Goal: Task Accomplishment & Management: Manage account settings

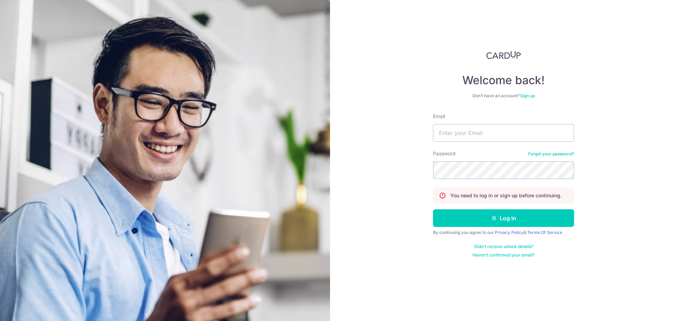
click at [541, 135] on input "Email" at bounding box center [503, 133] width 141 height 18
type input "[EMAIL_ADDRESS][DOMAIN_NAME]"
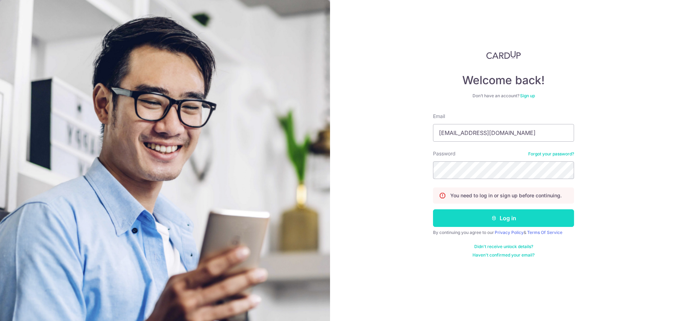
click at [515, 218] on button "Log in" at bounding box center [503, 218] width 141 height 18
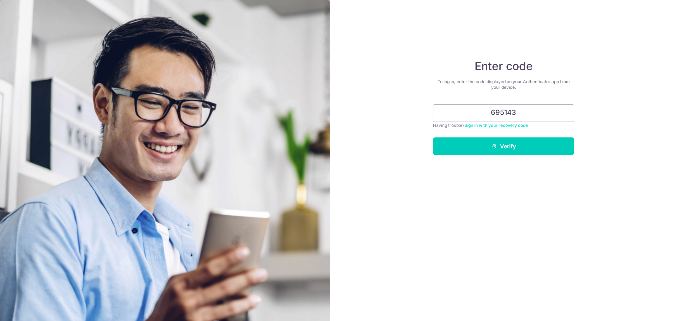
type input "695143"
click at [433, 138] on button "Verify" at bounding box center [503, 147] width 141 height 18
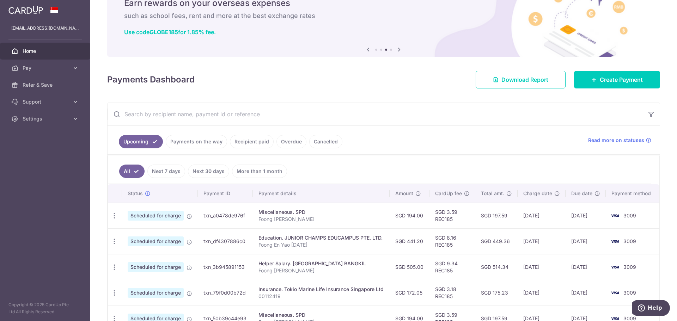
scroll to position [71, 0]
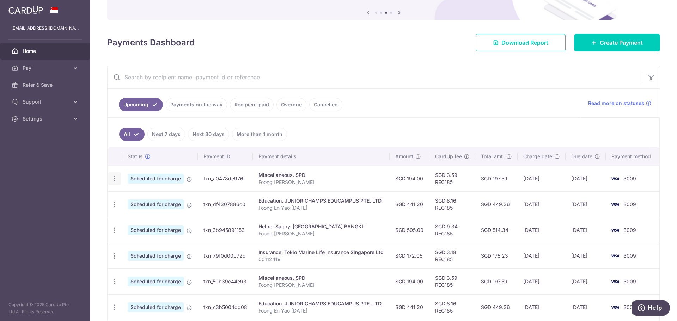
click at [116, 182] on icon "button" at bounding box center [114, 178] width 7 height 7
click at [140, 195] on span "Update payment" at bounding box center [152, 198] width 48 height 8
radio input "true"
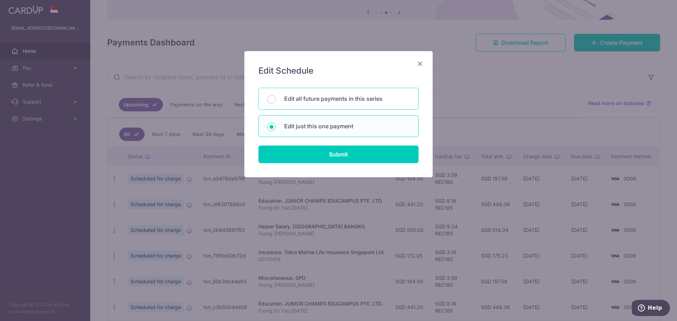
click at [354, 96] on p "Edit all future payments in this series" at bounding box center [347, 99] width 126 height 8
click at [276, 96] on input "Edit all future payments in this series" at bounding box center [271, 99] width 8 height 8
radio input "true"
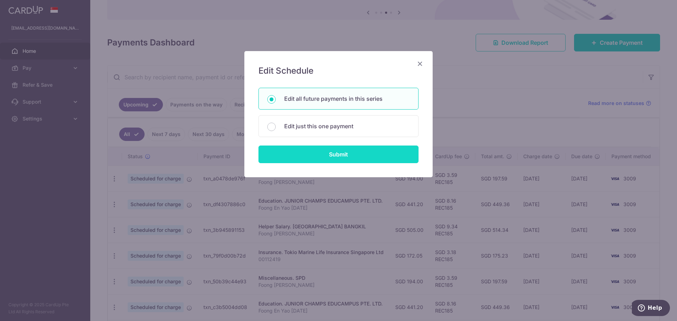
click at [374, 155] on input "Submit" at bounding box center [338, 155] width 160 height 18
radio input "true"
type input "194.00"
type input "Foong [PERSON_NAME]"
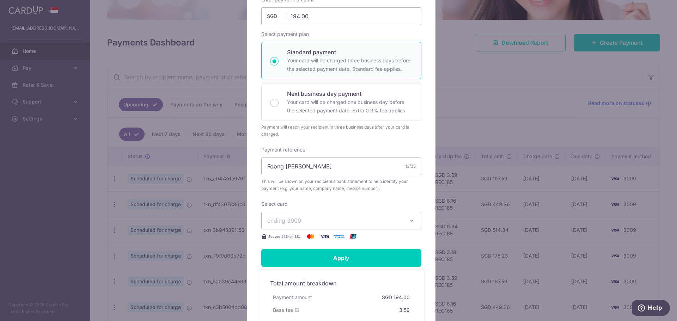
scroll to position [141, 0]
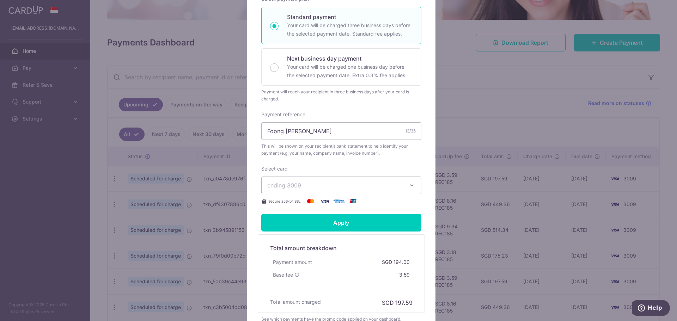
click at [344, 190] on button "ending 3009" at bounding box center [341, 186] width 160 height 18
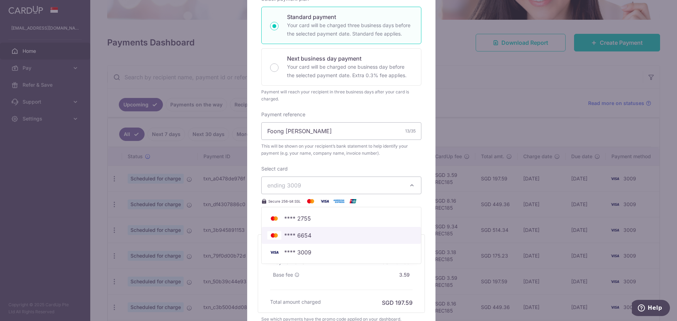
click at [323, 232] on span "**** 6654" at bounding box center [341, 235] width 148 height 8
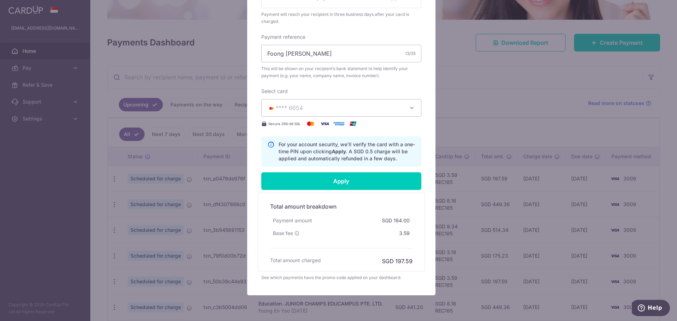
scroll to position [244, 0]
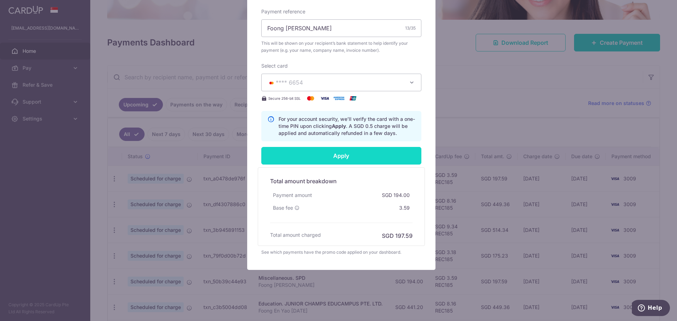
click at [348, 154] on input "Apply" at bounding box center [341, 156] width 160 height 18
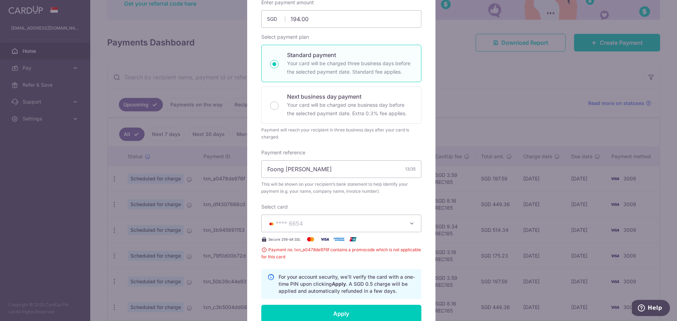
scroll to position [173, 0]
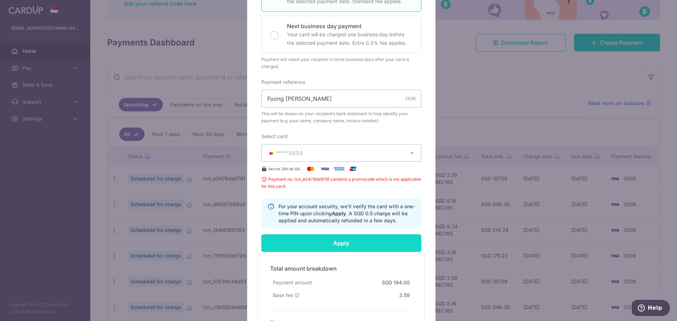
click at [338, 236] on input "Apply" at bounding box center [341, 243] width 160 height 18
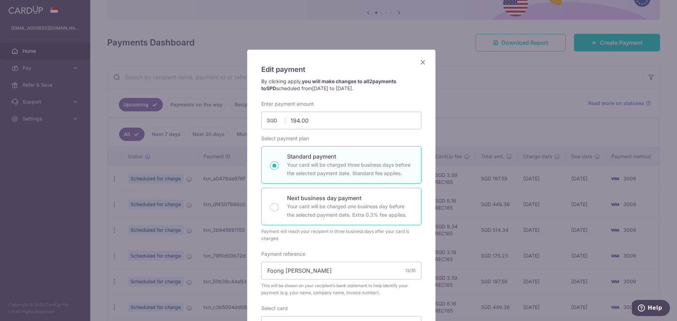
scroll to position [0, 0]
click at [420, 64] on icon "Close" at bounding box center [423, 63] width 8 height 9
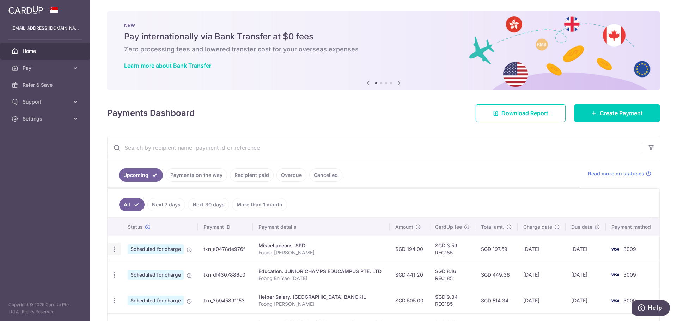
click at [112, 245] on div "Update payment Cancel payment" at bounding box center [114, 249] width 13 height 13
click at [113, 251] on icon "button" at bounding box center [114, 249] width 7 height 7
click at [148, 270] on span "Update payment" at bounding box center [152, 268] width 48 height 8
radio input "true"
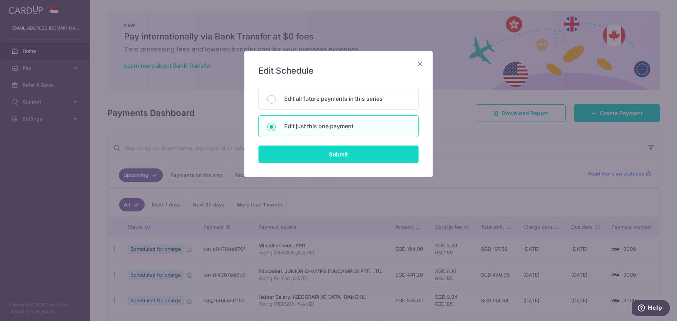
click at [342, 151] on input "Submit" at bounding box center [338, 155] width 160 height 18
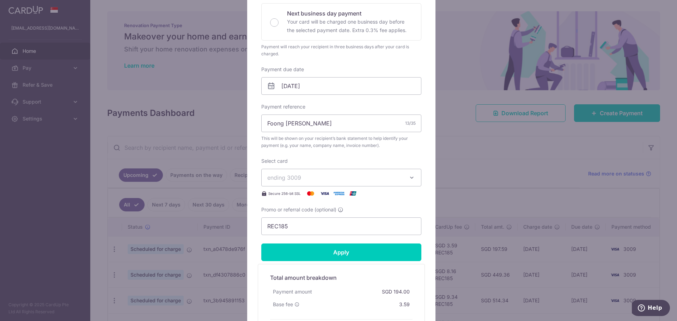
scroll to position [176, 0]
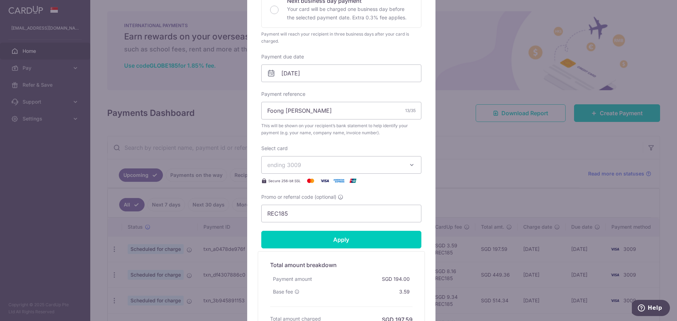
click at [371, 161] on span "ending 3009" at bounding box center [334, 165] width 135 height 8
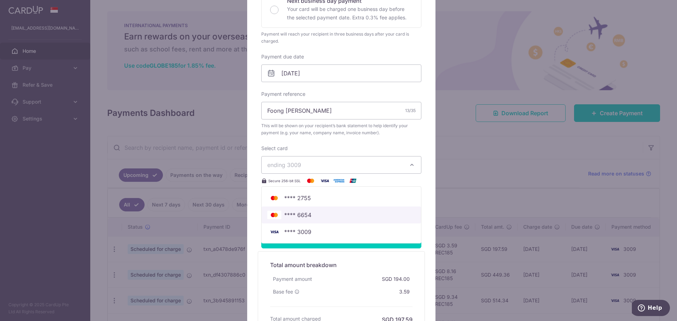
click at [334, 214] on span "**** 6654" at bounding box center [341, 215] width 148 height 8
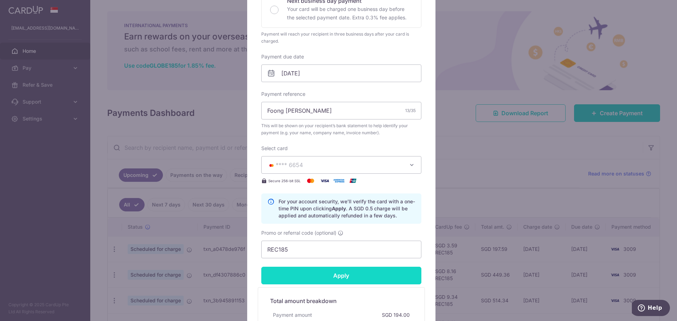
click at [367, 269] on input "Apply" at bounding box center [341, 276] width 160 height 18
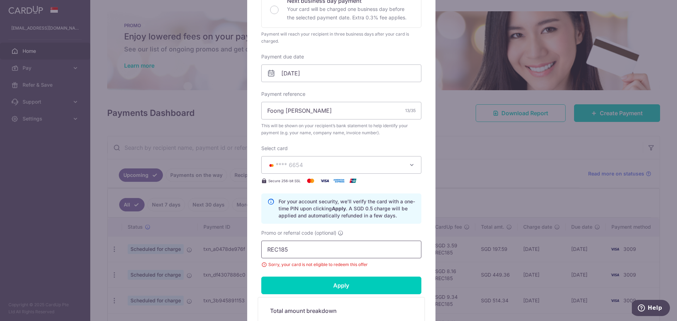
drag, startPoint x: 348, startPoint y: 244, endPoint x: 224, endPoint y: 252, distance: 124.4
click at [224, 252] on div "Edit payment By clicking apply, you will make changes to all payments to SPD sc…" at bounding box center [338, 160] width 677 height 321
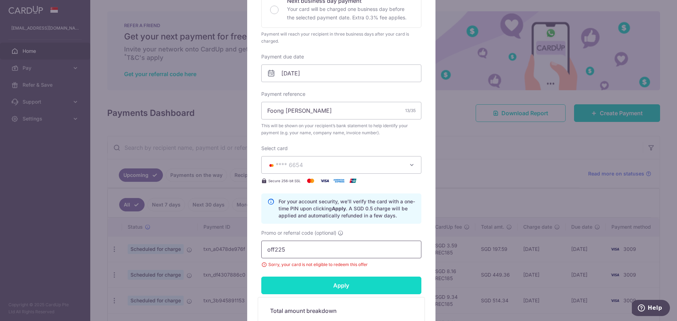
type input "off225"
click at [303, 292] on input "Apply" at bounding box center [341, 286] width 160 height 18
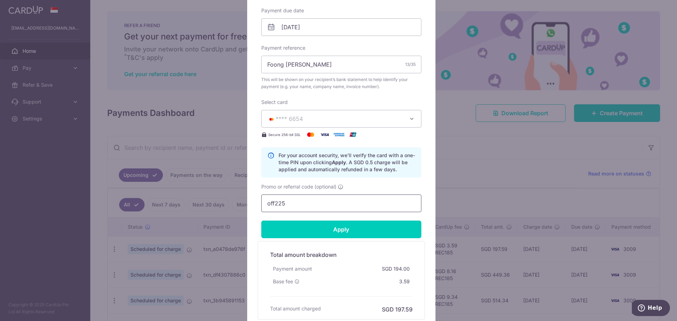
scroll to position [282, 0]
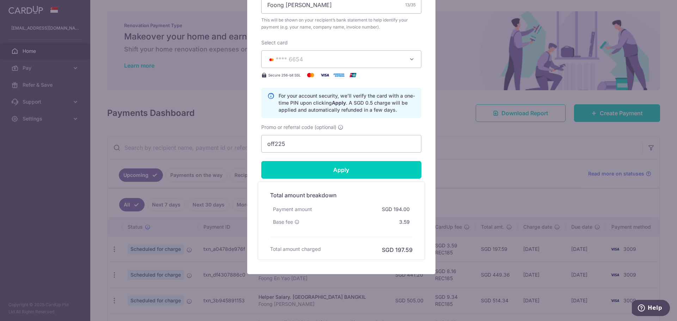
type input "Successfully Applied"
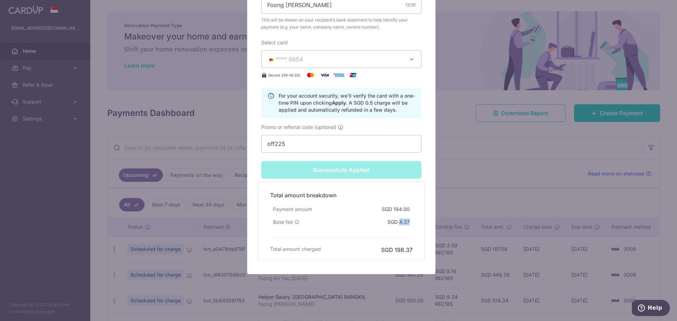
drag, startPoint x: 397, startPoint y: 221, endPoint x: 407, endPoint y: 221, distance: 10.2
click at [407, 221] on div "SGD 4.37" at bounding box center [399, 222] width 28 height 13
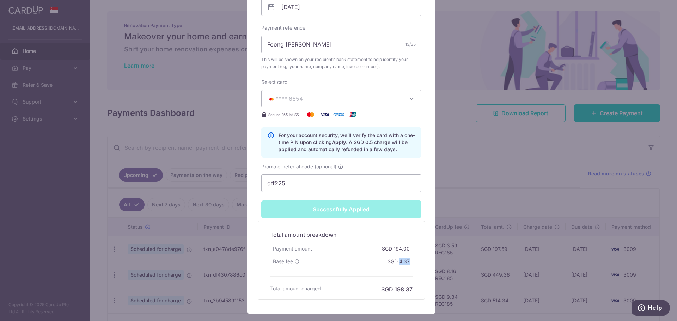
scroll to position [201, 0]
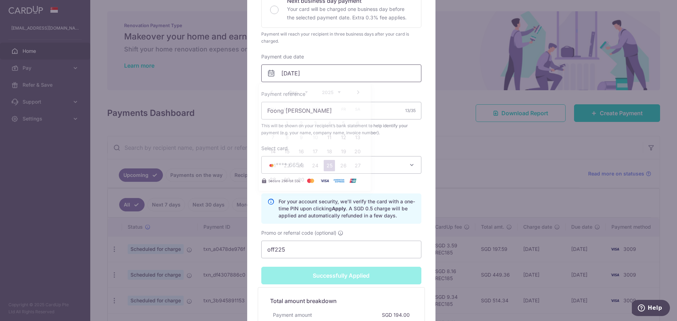
click at [374, 75] on input "25/09/2025" at bounding box center [341, 74] width 160 height 18
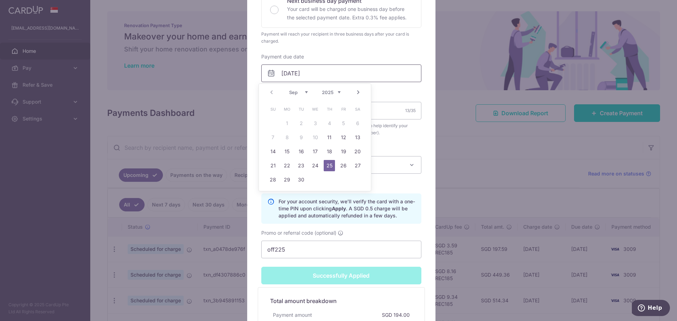
scroll to position [166, 0]
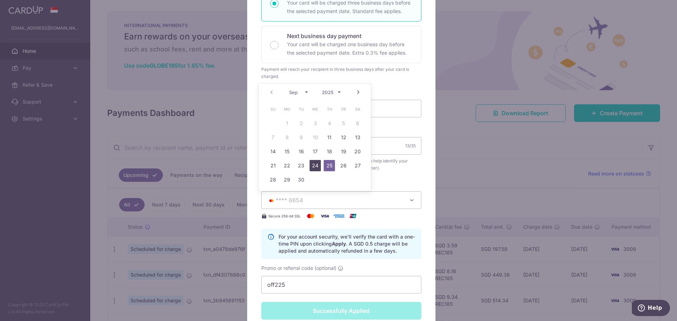
click at [313, 166] on link "24" at bounding box center [315, 165] width 11 height 11
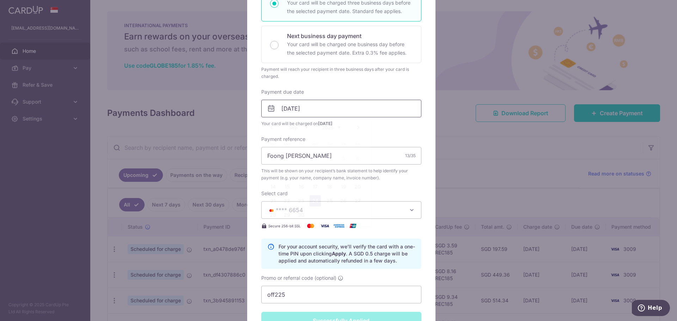
click at [365, 111] on input "[DATE]" at bounding box center [341, 109] width 160 height 18
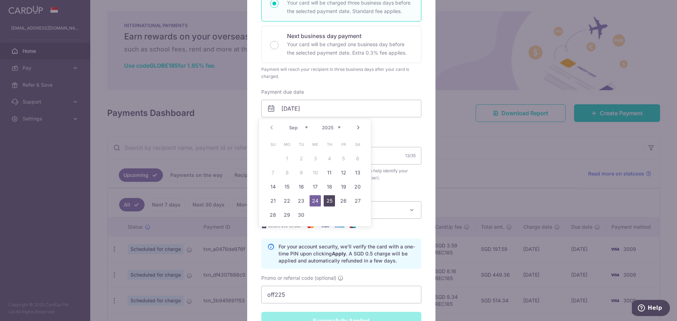
click at [330, 200] on link "25" at bounding box center [329, 200] width 11 height 11
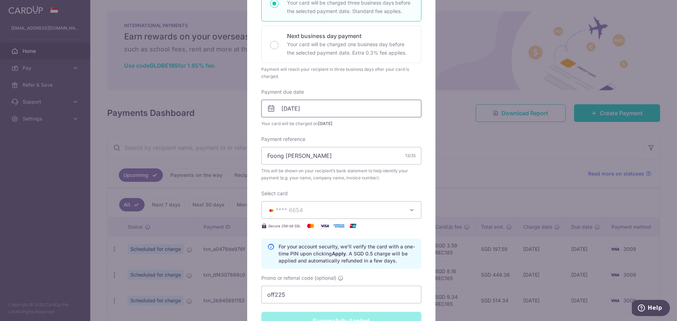
click at [371, 108] on input "25/09/2025" at bounding box center [341, 109] width 160 height 18
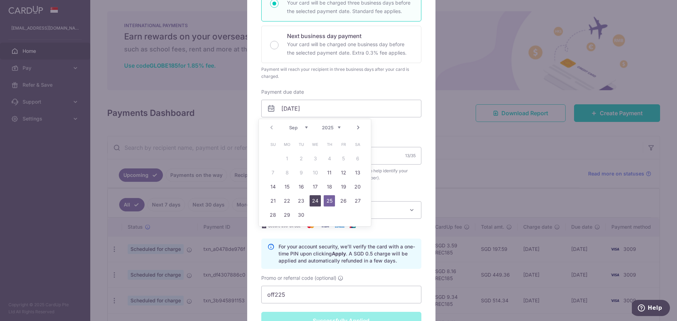
click at [315, 200] on link "24" at bounding box center [315, 200] width 11 height 11
type input "[DATE]"
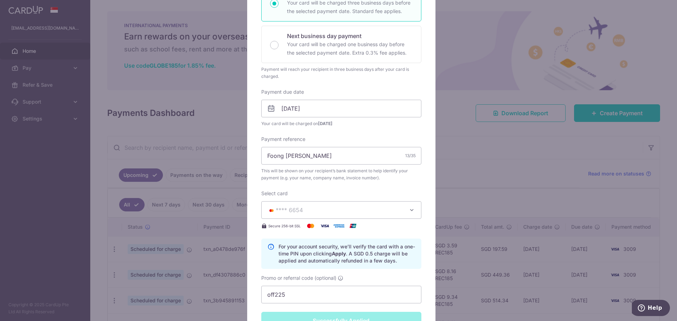
click at [348, 127] on div "Enter payment amount 194.00 194.00 SGD To change the payment amount, please can…" at bounding box center [341, 120] width 160 height 365
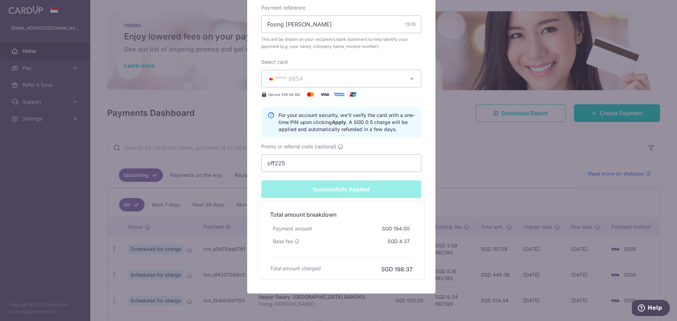
scroll to position [321, 0]
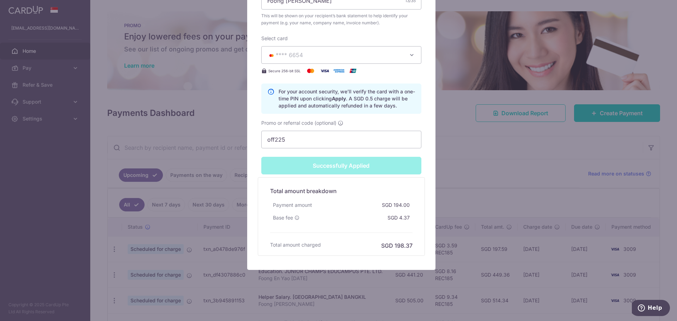
click at [359, 171] on div "Successfully Applied" at bounding box center [341, 166] width 169 height 18
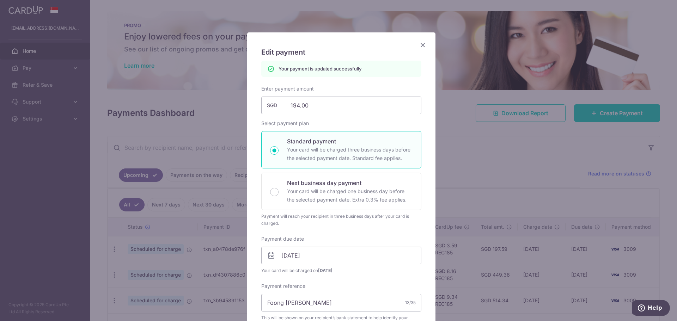
scroll to position [0, 0]
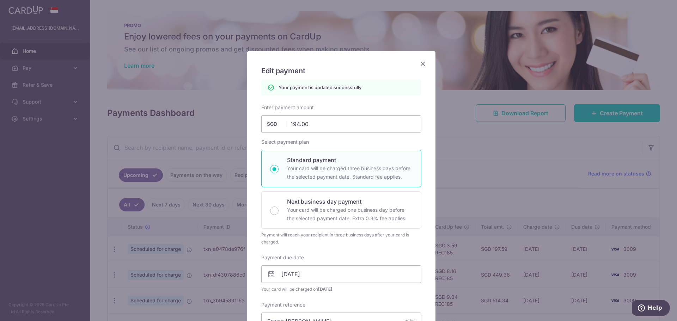
click at [420, 66] on icon "Close" at bounding box center [423, 63] width 8 height 9
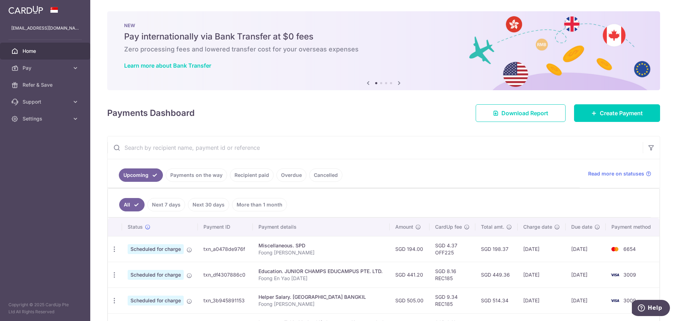
scroll to position [106, 0]
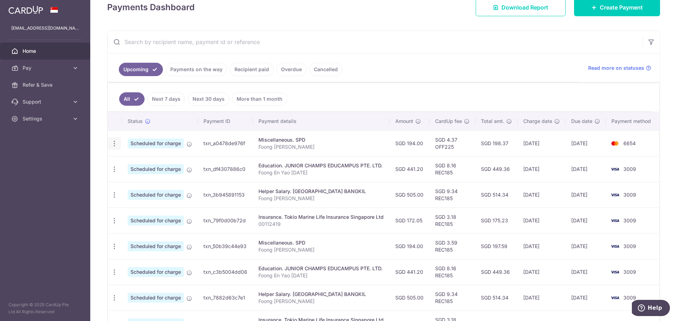
click at [115, 142] on icon "button" at bounding box center [114, 143] width 7 height 7
click at [138, 165] on span "Update payment" at bounding box center [152, 163] width 48 height 8
radio input "true"
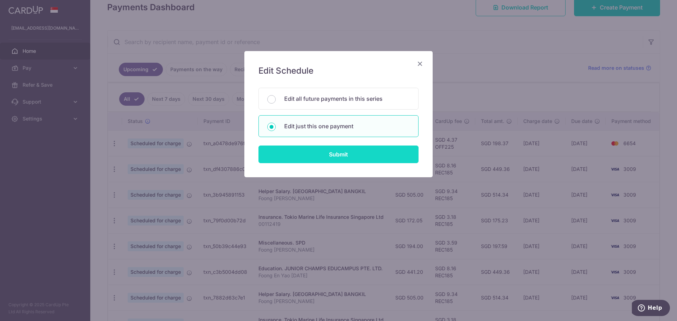
click at [323, 151] on input "Submit" at bounding box center [338, 155] width 160 height 18
radio input "true"
type input "194.00"
type input "25/09/2025"
type input "Foong [PERSON_NAME]"
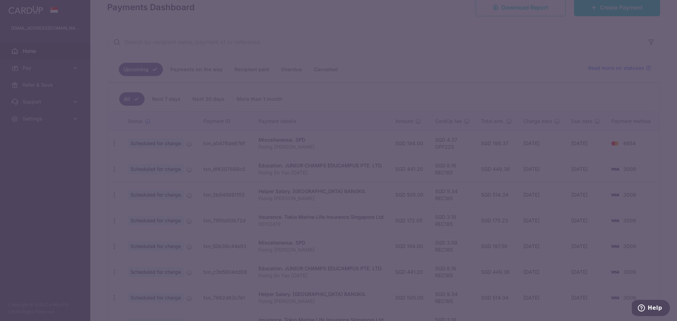
type input "OFF225"
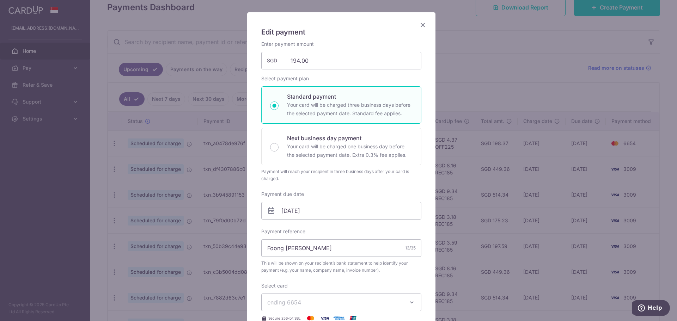
scroll to position [71, 0]
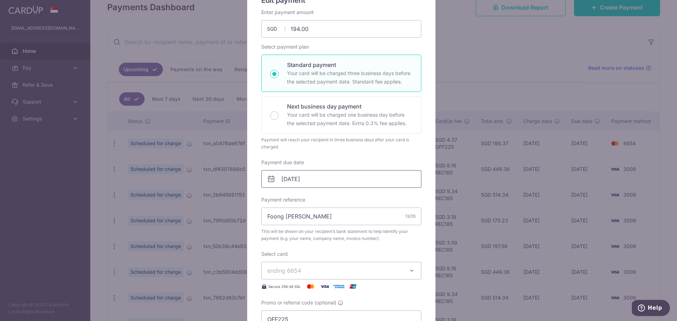
click at [330, 178] on input "25/09/2025" at bounding box center [341, 179] width 160 height 18
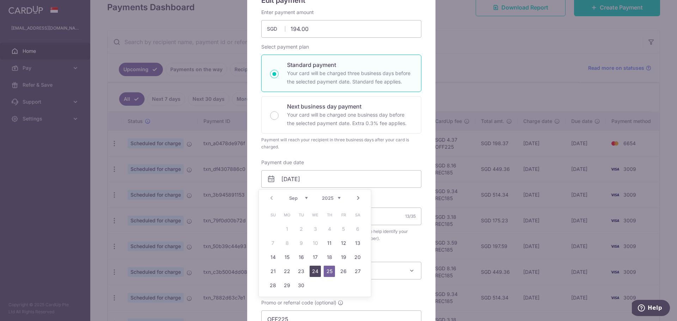
click at [316, 271] on link "24" at bounding box center [315, 271] width 11 height 11
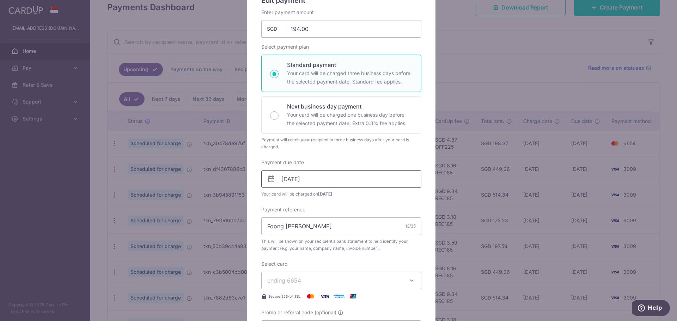
click at [353, 179] on input "[DATE]" at bounding box center [341, 179] width 160 height 18
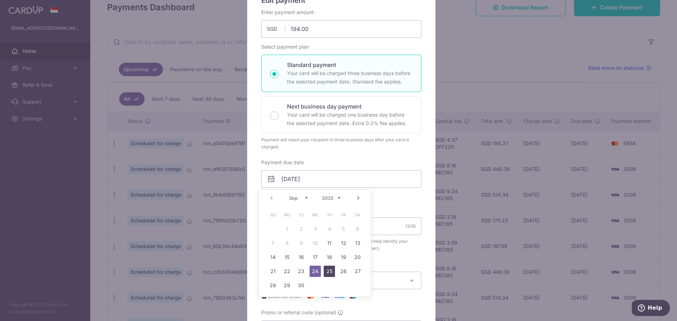
click at [330, 269] on link "25" at bounding box center [329, 271] width 11 height 11
click at [352, 175] on input "25/09/2025" at bounding box center [341, 179] width 160 height 18
click at [315, 269] on link "24" at bounding box center [315, 271] width 11 height 11
type input "[DATE]"
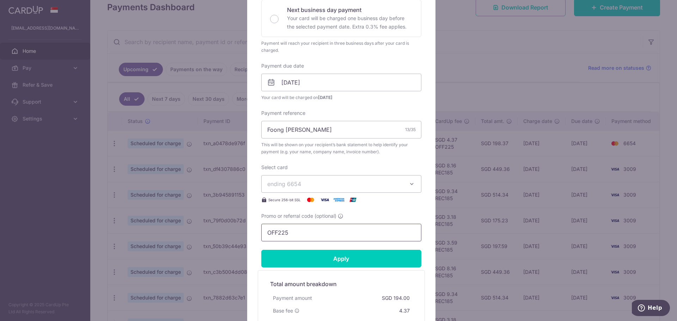
scroll to position [212, 0]
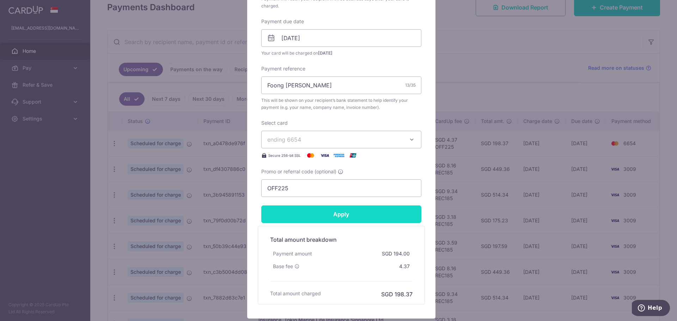
click at [354, 218] on input "Apply" at bounding box center [341, 215] width 160 height 18
type input "Successfully Applied"
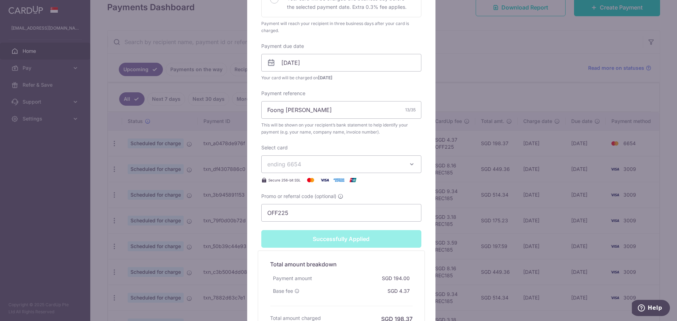
scroll to position [236, 0]
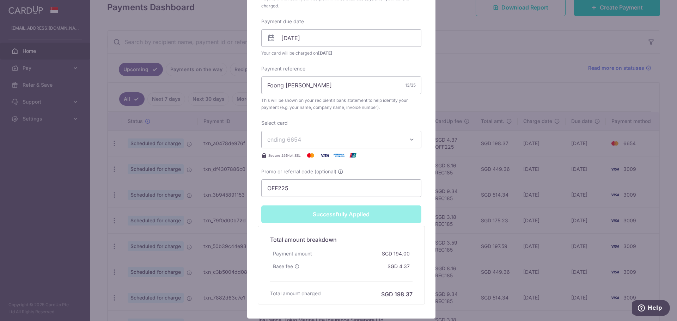
click at [497, 39] on div "Edit payment By clicking apply, you will make changes to all payments to SPD sc…" at bounding box center [338, 160] width 677 height 321
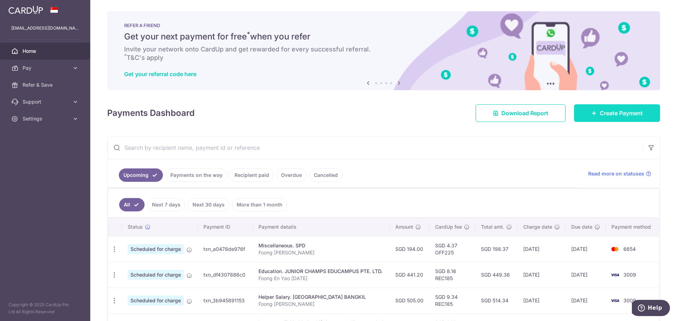
click at [634, 113] on span "Create Payment" at bounding box center [621, 113] width 43 height 8
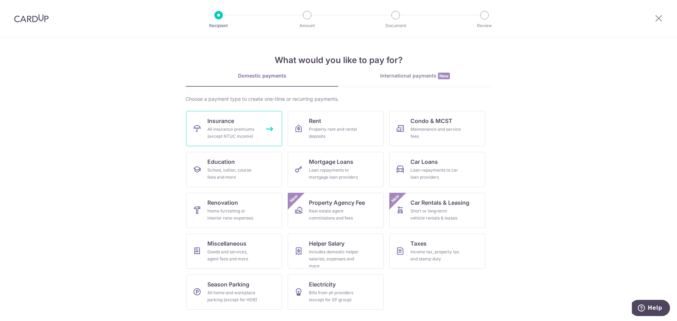
click at [251, 133] on div "All insurance premiums (except NTUC Income)" at bounding box center [232, 133] width 51 height 14
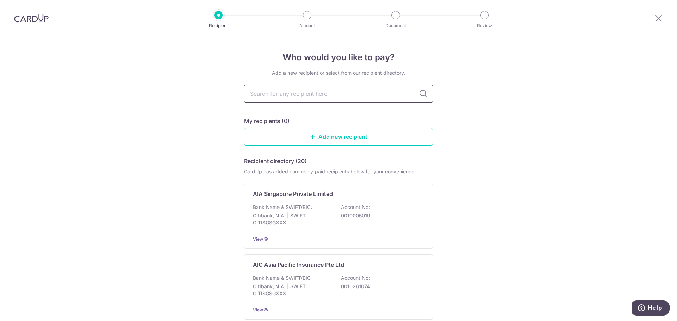
click at [278, 94] on input "text" at bounding box center [338, 94] width 189 height 18
type input "pru"
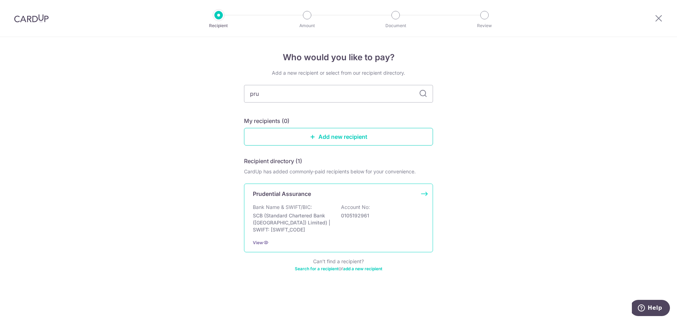
click at [299, 204] on p "Bank Name & SWIFT/BIC:" at bounding box center [282, 207] width 59 height 7
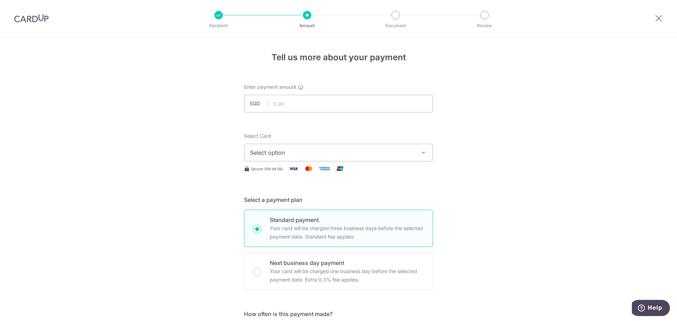
click at [657, 17] on icon at bounding box center [658, 18] width 8 height 9
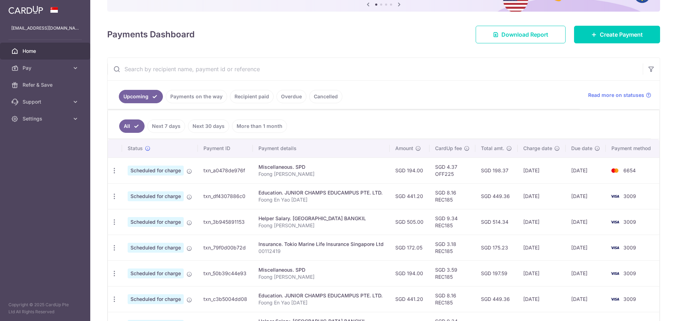
scroll to position [71, 0]
click at [114, 197] on icon "button" at bounding box center [114, 196] width 7 height 7
click at [140, 215] on span "Update payment" at bounding box center [152, 215] width 48 height 8
radio input "true"
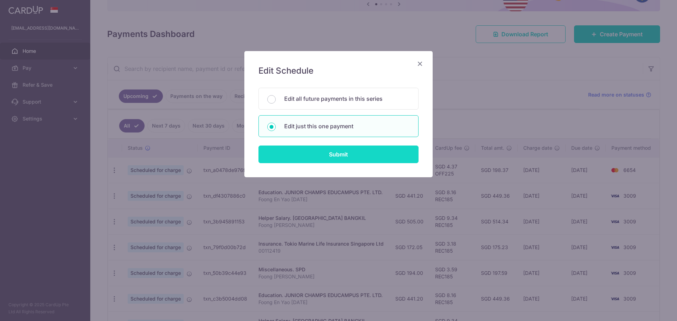
click at [328, 151] on input "Submit" at bounding box center [338, 155] width 160 height 18
radio input "true"
type input "441.20"
type input "29/09/2025"
type input "Foong En Yao [DATE]"
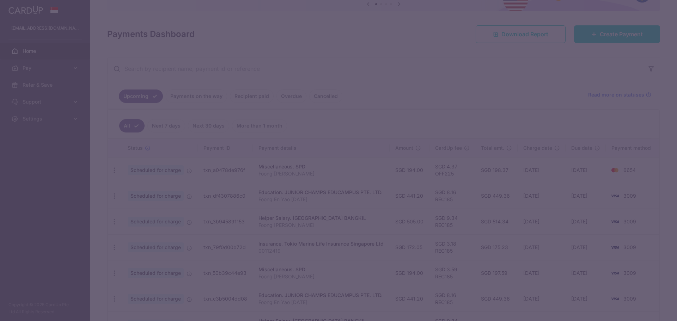
type input "REC185"
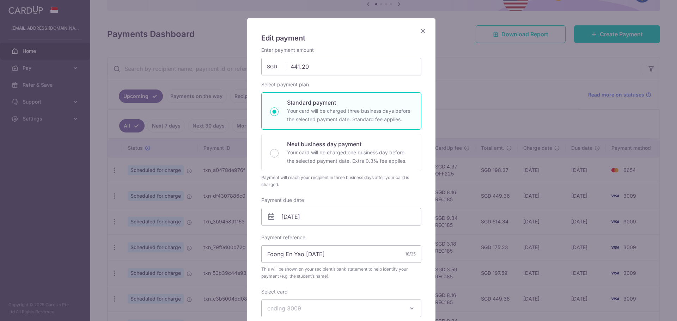
scroll to position [106, 0]
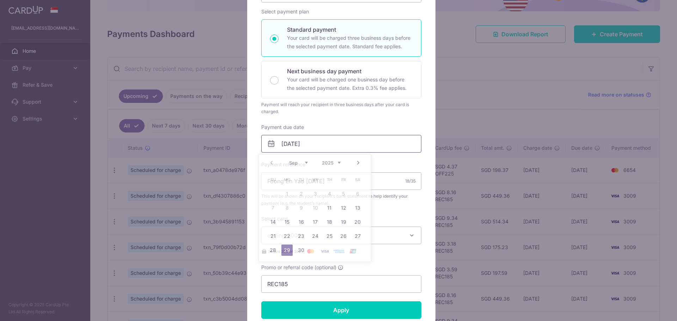
click at [329, 140] on input "29/09/2025" at bounding box center [341, 144] width 160 height 18
click at [312, 233] on link "24" at bounding box center [315, 236] width 11 height 11
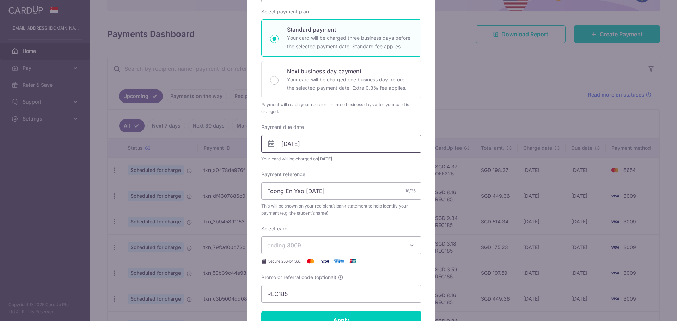
click at [324, 145] on input "[DATE]" at bounding box center [341, 144] width 160 height 18
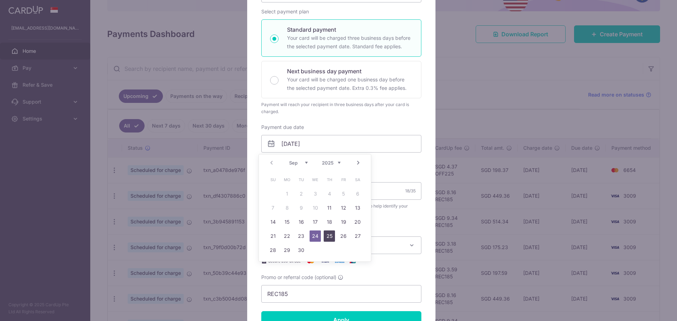
click at [327, 235] on link "25" at bounding box center [329, 236] width 11 height 11
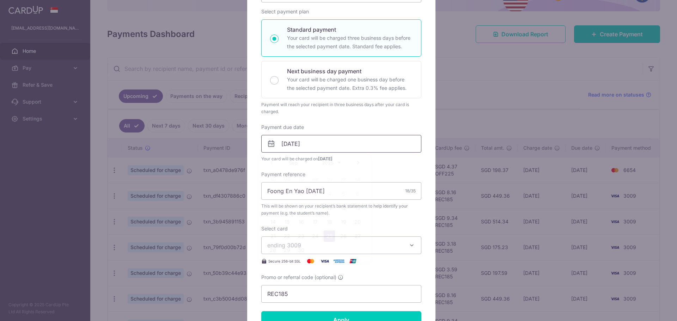
click at [325, 140] on input "25/09/2025" at bounding box center [341, 144] width 160 height 18
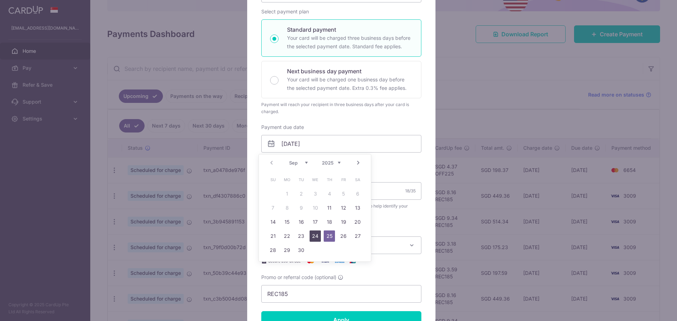
click at [315, 237] on link "24" at bounding box center [315, 236] width 11 height 11
type input "[DATE]"
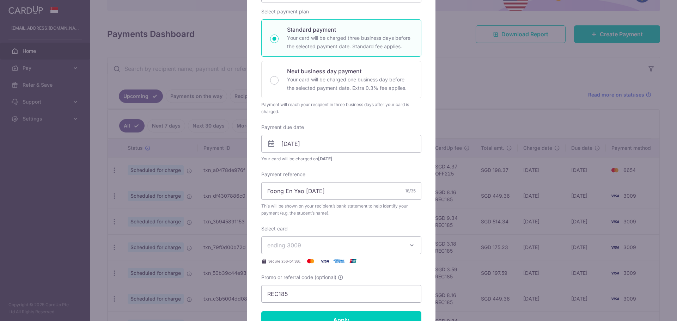
click at [376, 241] on button "ending 3009" at bounding box center [341, 246] width 160 height 18
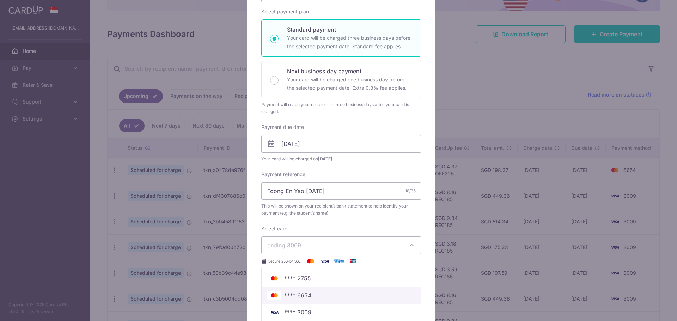
click at [316, 291] on span "**** 6654" at bounding box center [341, 295] width 148 height 8
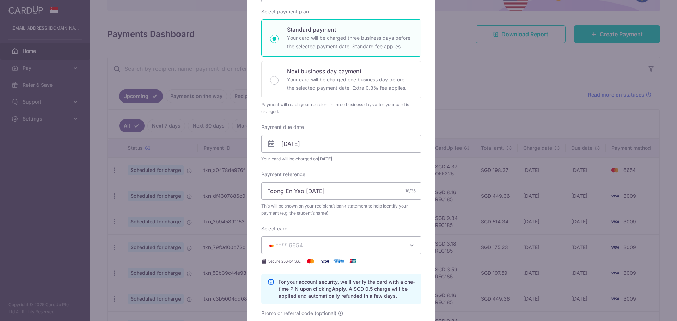
click at [418, 223] on div "Enter payment amount 441.20 441.20 SGD To change the payment amount, please can…" at bounding box center [341, 156] width 160 height 365
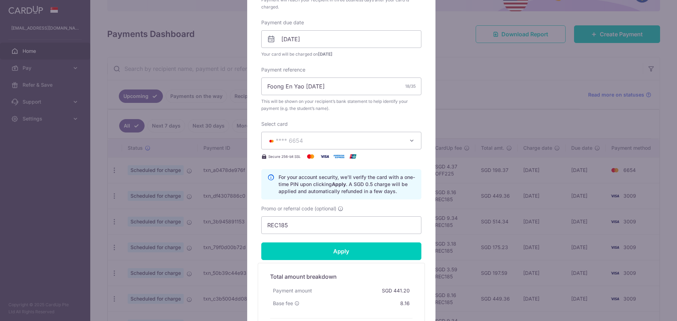
scroll to position [212, 0]
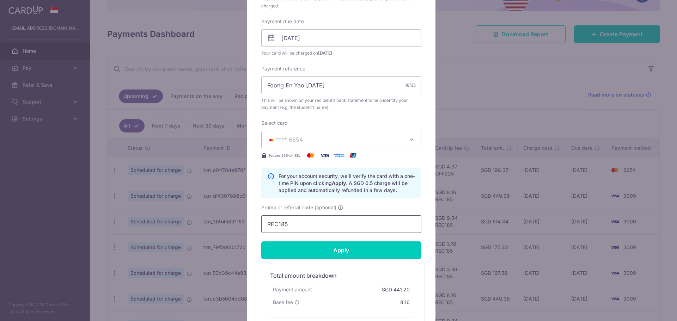
click at [325, 229] on input "REC185" at bounding box center [341, 224] width 160 height 18
drag, startPoint x: 325, startPoint y: 229, endPoint x: 149, endPoint y: 223, distance: 175.7
click at [150, 223] on div "Edit payment By clicking apply, you will make changes to all payments to JUNIOR…" at bounding box center [338, 160] width 677 height 321
type input "OFF225"
click at [354, 253] on input "Apply" at bounding box center [341, 251] width 160 height 18
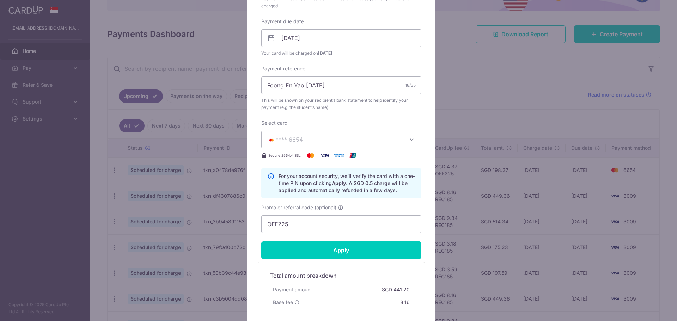
scroll to position [296, 0]
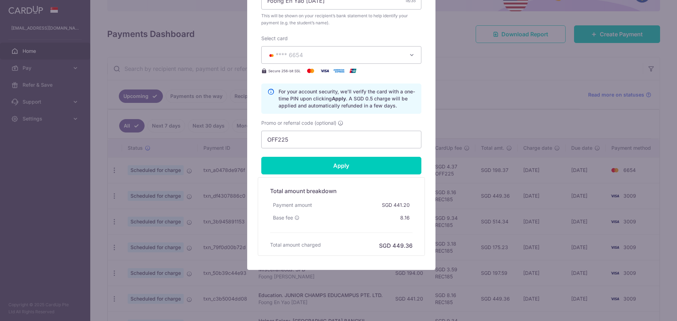
type input "Successfully Applied"
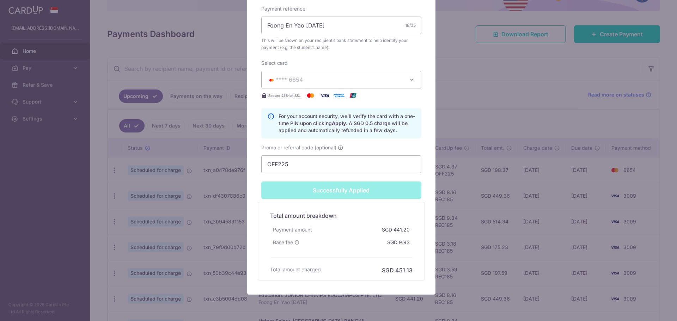
scroll to position [321, 0]
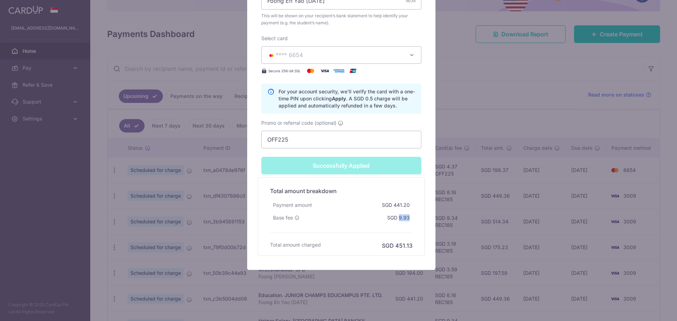
drag, startPoint x: 397, startPoint y: 219, endPoint x: 406, endPoint y: 219, distance: 9.5
click at [406, 219] on div "SGD 9.93" at bounding box center [398, 218] width 28 height 13
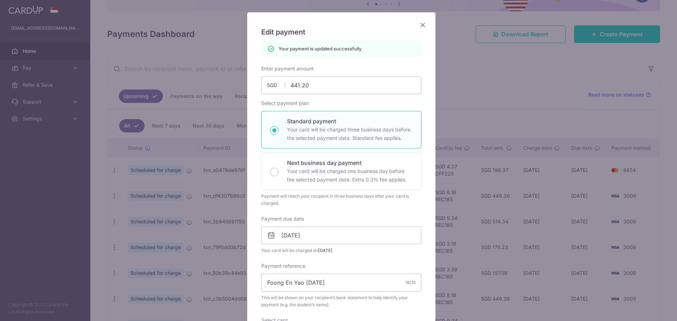
scroll to position [0, 0]
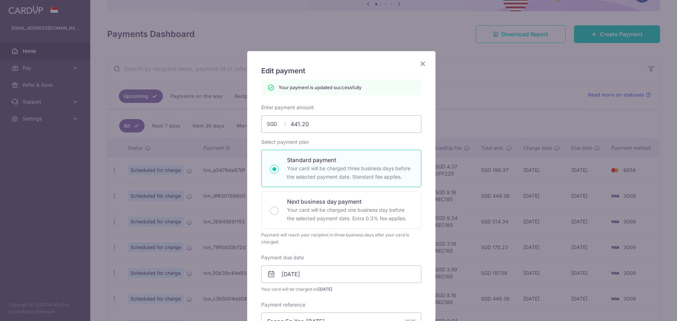
click at [420, 63] on icon "Close" at bounding box center [423, 63] width 8 height 9
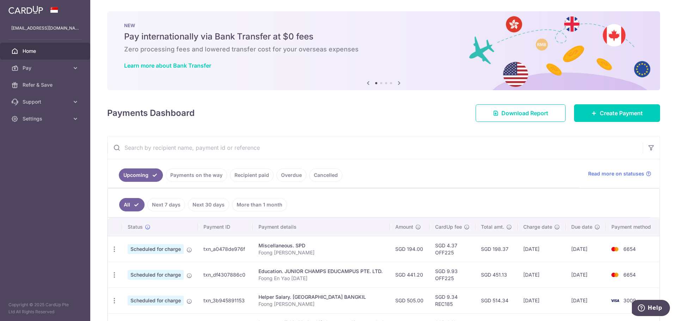
click at [85, 225] on aside "[EMAIL_ADDRESS][DOMAIN_NAME] Home Pay Payments Recipients Cards Refer & Save Su…" at bounding box center [45, 160] width 90 height 321
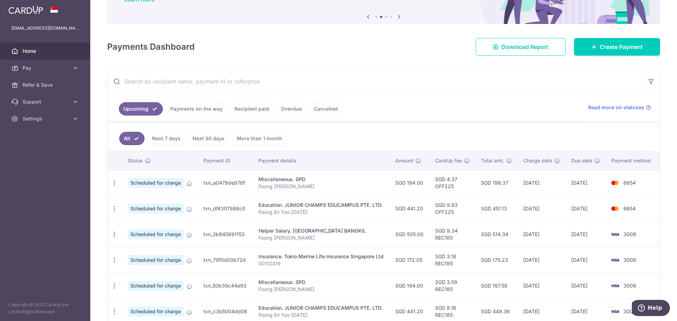
scroll to position [106, 0]
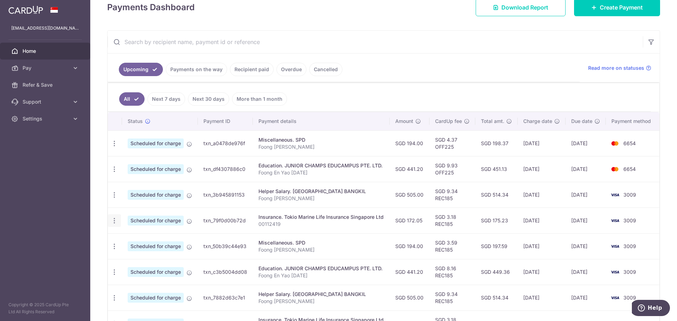
click at [115, 223] on icon "button" at bounding box center [114, 220] width 7 height 7
click at [147, 260] on span "Cancel payment" at bounding box center [151, 257] width 47 height 8
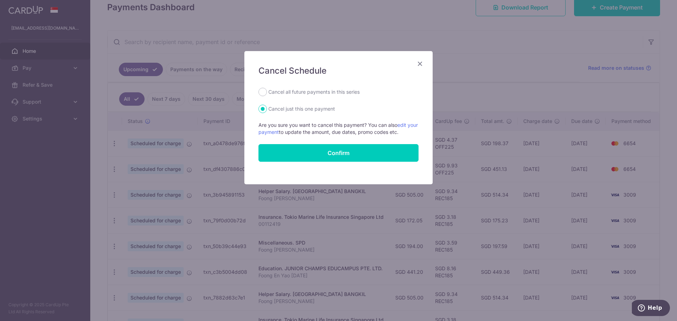
click at [337, 93] on label "Cancel all future payments in this series" at bounding box center [313, 92] width 91 height 8
click at [267, 93] on input "Cancel all future payments in this series" at bounding box center [262, 92] width 8 height 8
radio input "true"
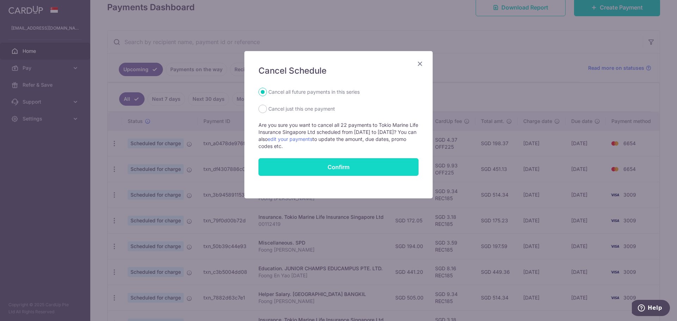
click at [358, 165] on button "Confirm" at bounding box center [338, 167] width 160 height 18
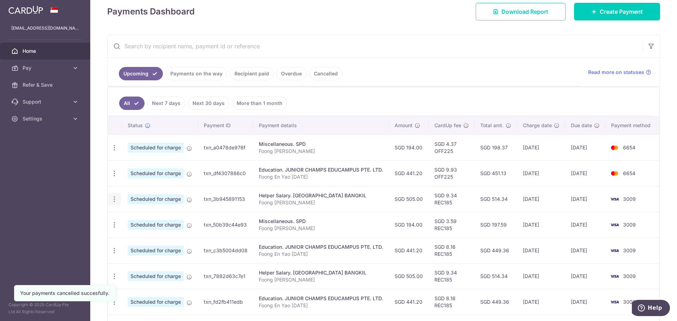
scroll to position [141, 0]
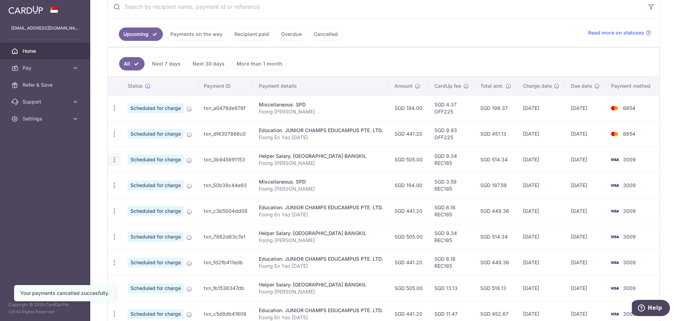
click at [113, 159] on icon "button" at bounding box center [114, 159] width 7 height 7
click at [145, 179] on span "Update payment" at bounding box center [152, 179] width 48 height 8
radio input "true"
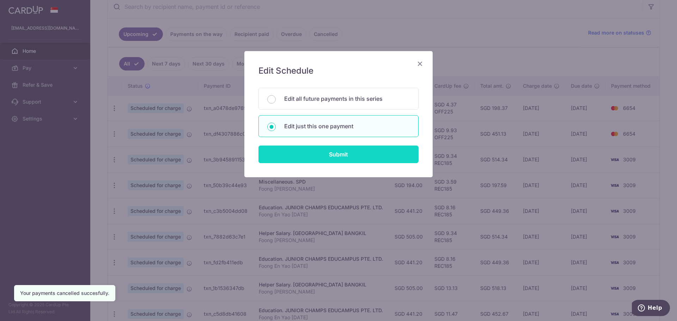
click at [352, 158] on input "Submit" at bounding box center [338, 155] width 160 height 18
radio input "true"
type input "505.00"
type input "[DATE]"
type input "Foong [PERSON_NAME]"
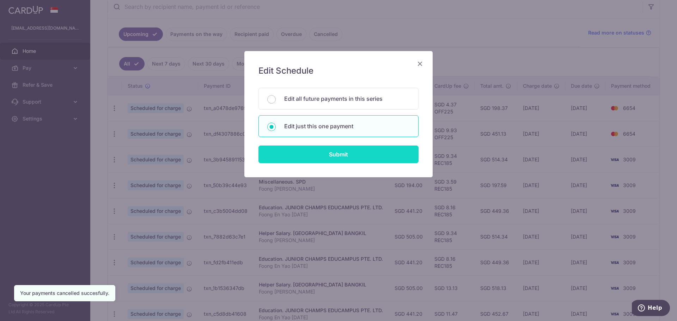
type input "REC185"
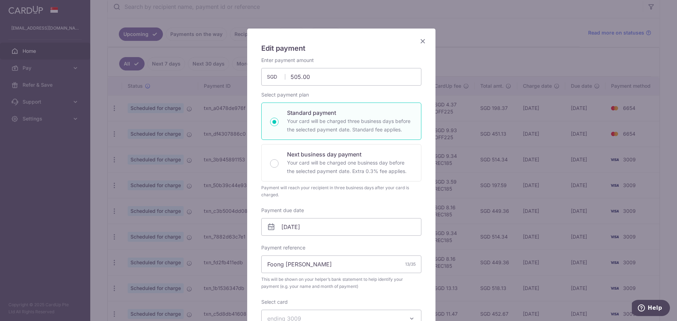
scroll to position [35, 0]
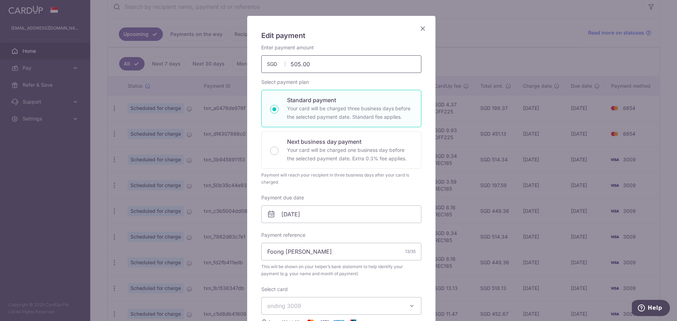
drag, startPoint x: 270, startPoint y: 66, endPoint x: 232, endPoint y: 65, distance: 37.4
click at [233, 65] on div "Edit payment By clicking apply, you will make changes to all payments to AKNES …" at bounding box center [338, 160] width 677 height 321
type input "774.77"
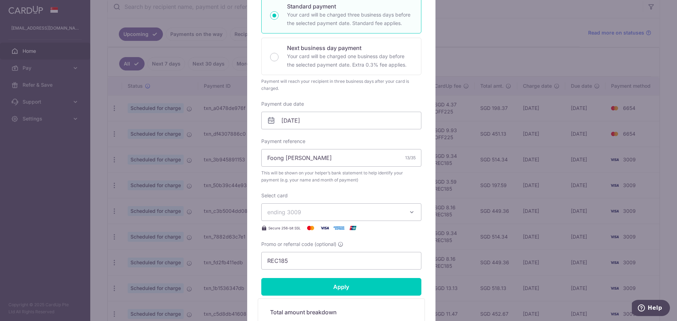
scroll to position [141, 0]
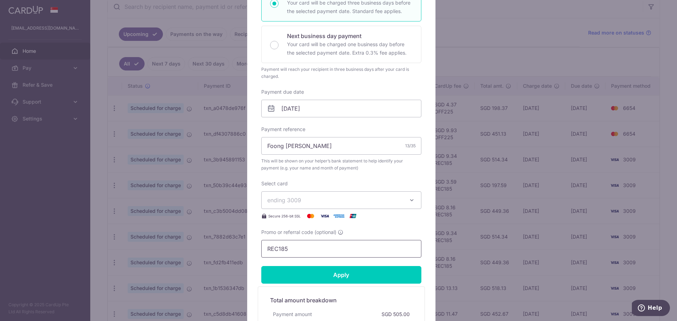
drag, startPoint x: 304, startPoint y: 251, endPoint x: 225, endPoint y: 245, distance: 79.6
click at [226, 245] on div "Edit payment By clicking apply, you will make changes to all payments to AKNES …" at bounding box center [338, 160] width 677 height 321
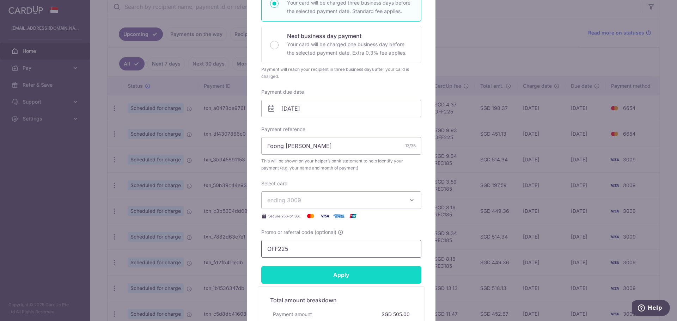
type input "OFF225"
click at [338, 279] on input "Apply" at bounding box center [341, 275] width 160 height 18
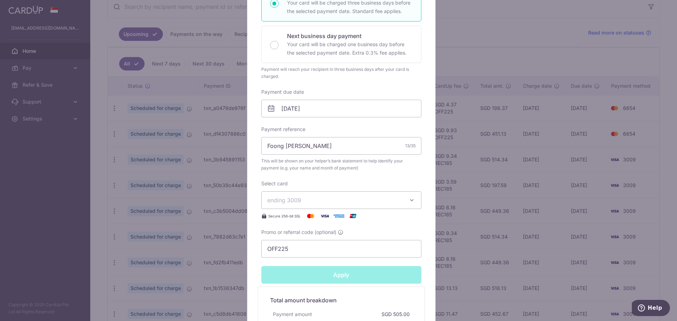
type input "Successfully Applied"
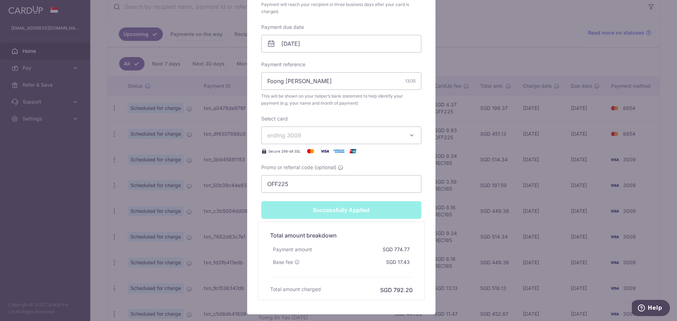
scroll to position [272, 0]
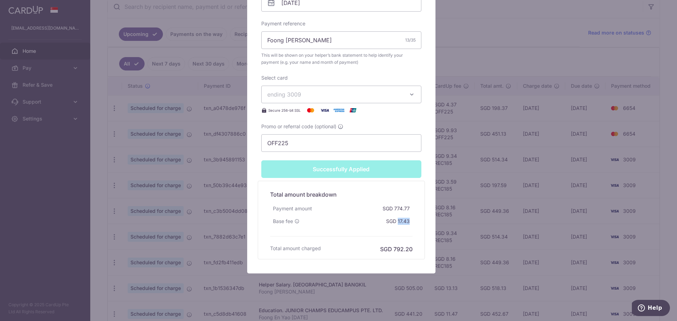
drag, startPoint x: 395, startPoint y: 224, endPoint x: 406, endPoint y: 223, distance: 11.7
click at [406, 223] on div "SGD 17.43" at bounding box center [397, 221] width 29 height 13
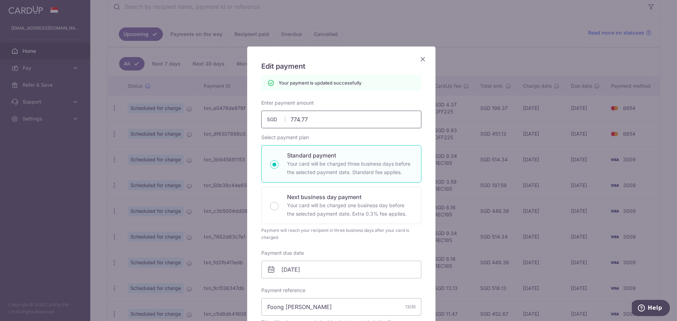
scroll to position [0, 0]
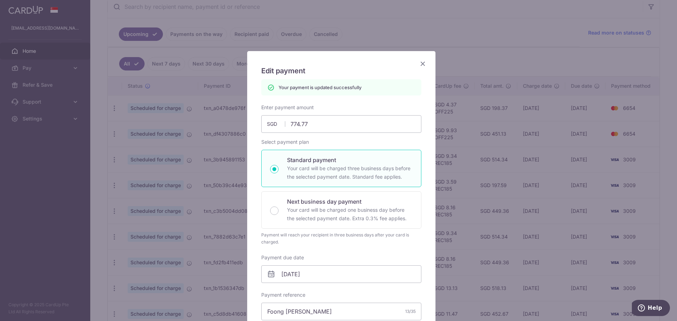
click at [419, 63] on icon "Close" at bounding box center [423, 63] width 8 height 9
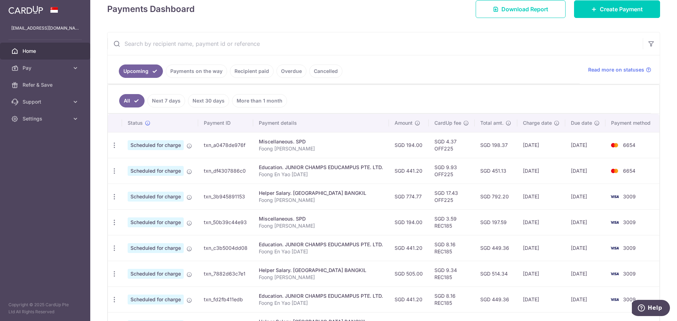
scroll to position [106, 0]
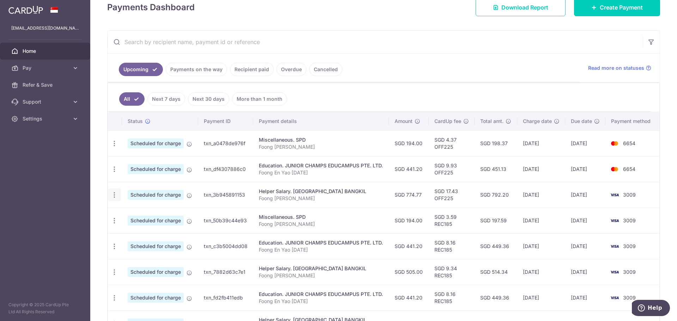
click at [113, 194] on icon "button" at bounding box center [114, 194] width 7 height 7
click at [134, 216] on span "Update payment" at bounding box center [152, 214] width 48 height 8
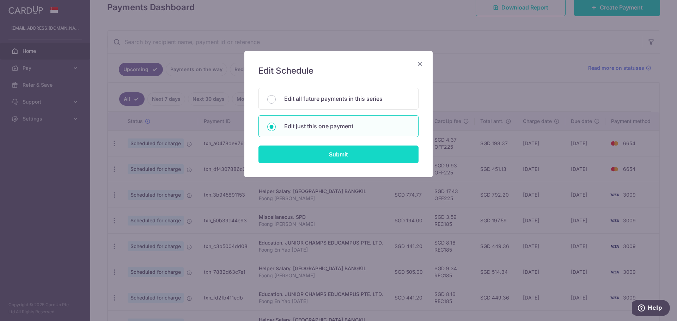
click at [337, 158] on input "Submit" at bounding box center [338, 155] width 160 height 18
radio input "true"
type input "774.77"
type input "[DATE]"
type input "Foong [PERSON_NAME]"
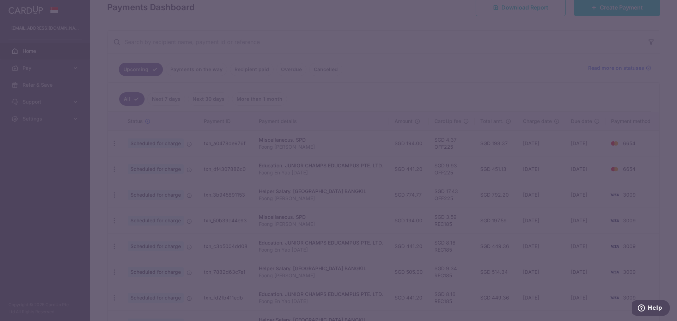
type input "OFF225"
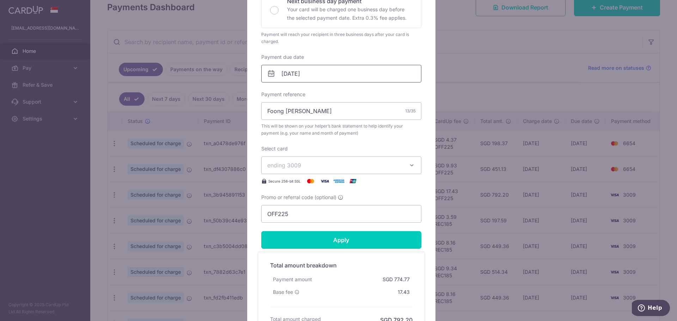
scroll to position [176, 0]
click at [337, 163] on span "ending 3009" at bounding box center [334, 165] width 135 height 8
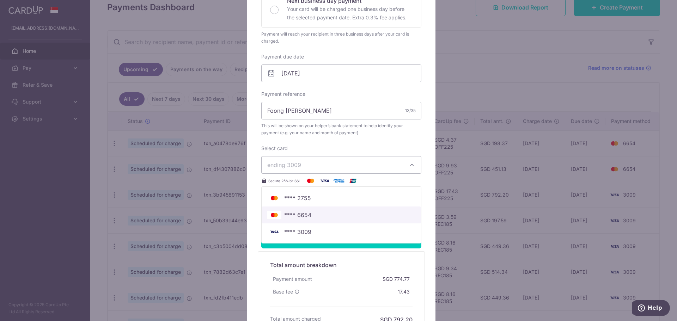
click at [313, 212] on span "**** 6654" at bounding box center [341, 215] width 148 height 8
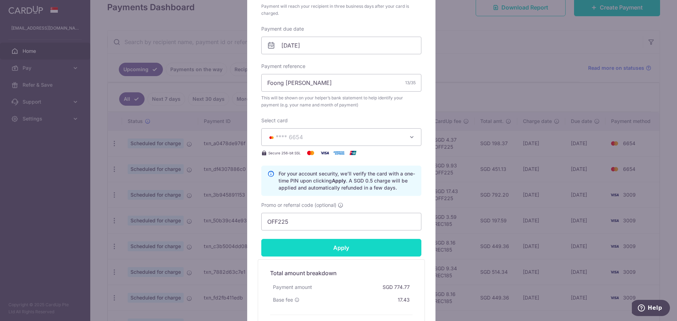
scroll to position [247, 0]
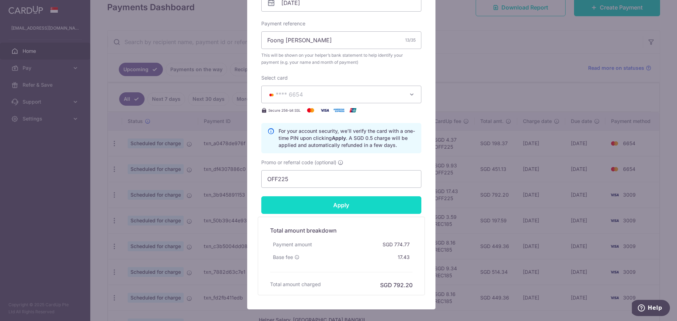
click at [348, 205] on input "Apply" at bounding box center [341, 205] width 160 height 18
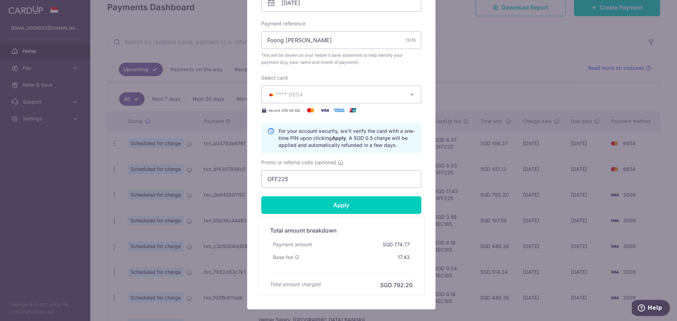
type input "Successfully Applied"
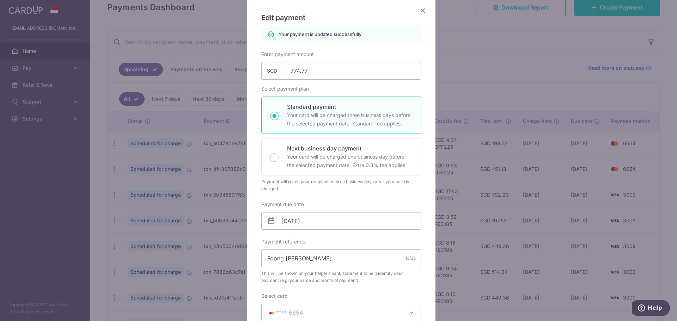
scroll to position [0, 0]
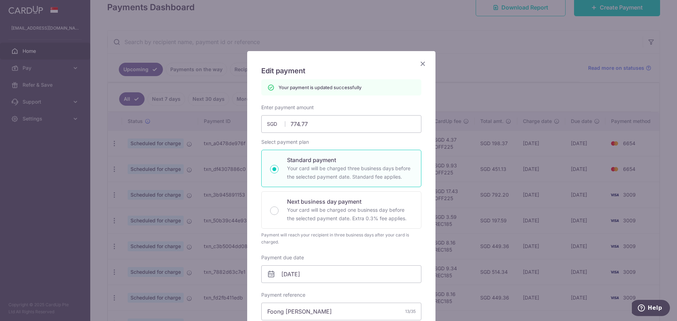
click at [421, 66] on icon "Close" at bounding box center [423, 63] width 8 height 9
